Goal: Transaction & Acquisition: Purchase product/service

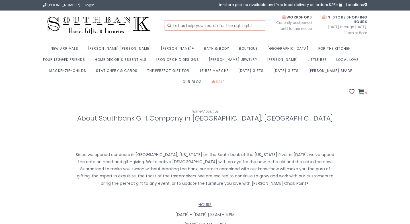
click at [245, 27] on input "text" at bounding box center [215, 26] width 101 height 10
type input "candle warmer"
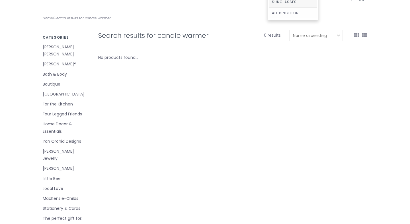
scroll to position [255, 0]
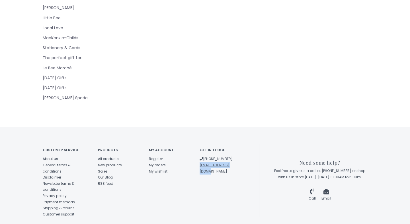
drag, startPoint x: 242, startPoint y: 142, endPoint x: 200, endPoint y: 141, distance: 42.4
click at [200, 144] on div "Get in touch (573) 659-4438 southbank@socket.net" at bounding box center [220, 159] width 51 height 30
copy link "[EMAIL_ADDRESS][DOMAIN_NAME]"
